Goal: Task Accomplishment & Management: Manage account settings

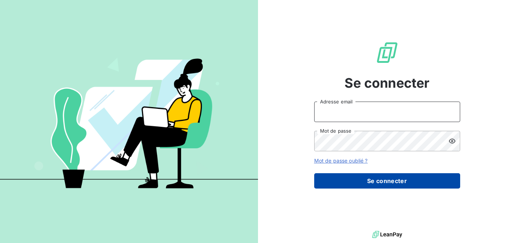
type input "[PERSON_NAME][EMAIL_ADDRESS][DOMAIN_NAME]"
click at [364, 183] on button "Se connecter" at bounding box center [387, 180] width 146 height 15
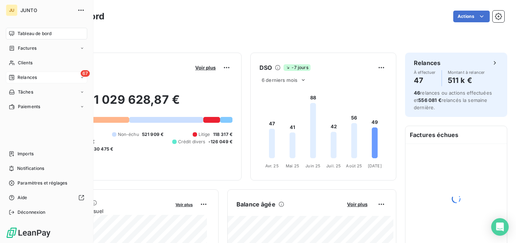
click at [14, 78] on icon at bounding box center [12, 77] width 6 height 6
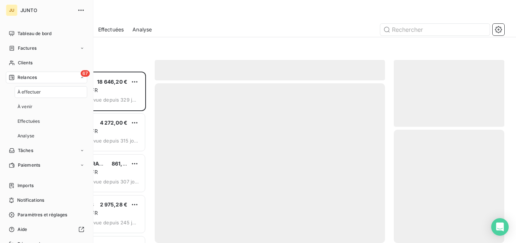
scroll to position [166, 105]
